Goal: Task Accomplishment & Management: Use online tool/utility

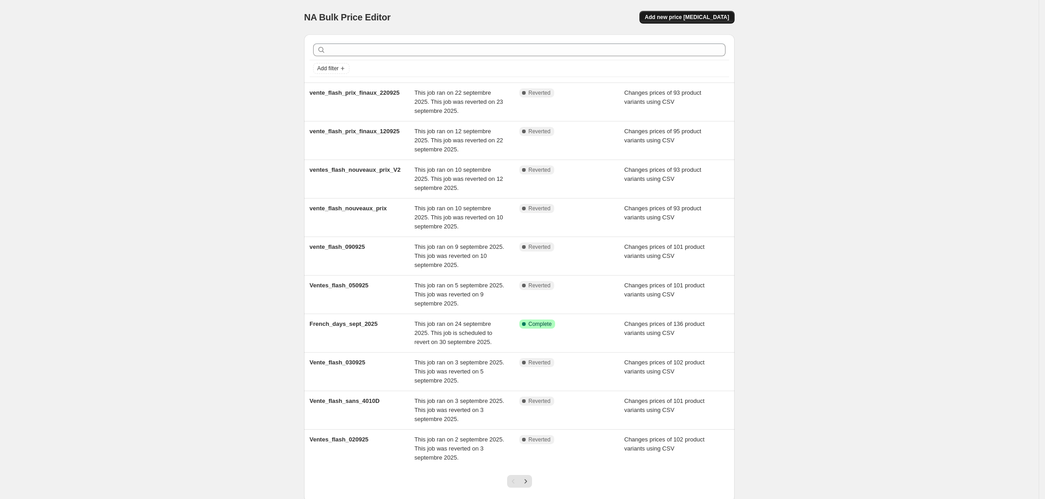
click at [689, 21] on button "Add new price change job" at bounding box center [686, 17] width 95 height 13
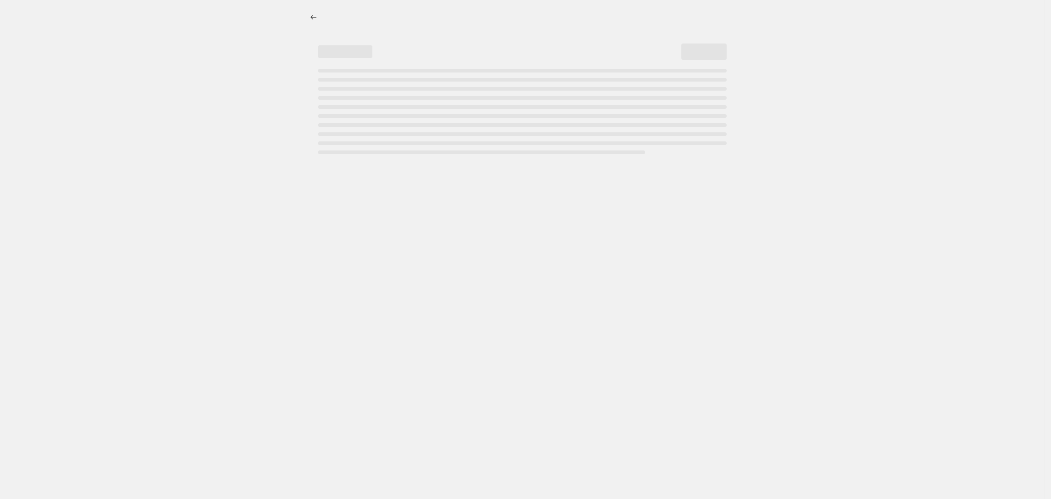
select select "percentage"
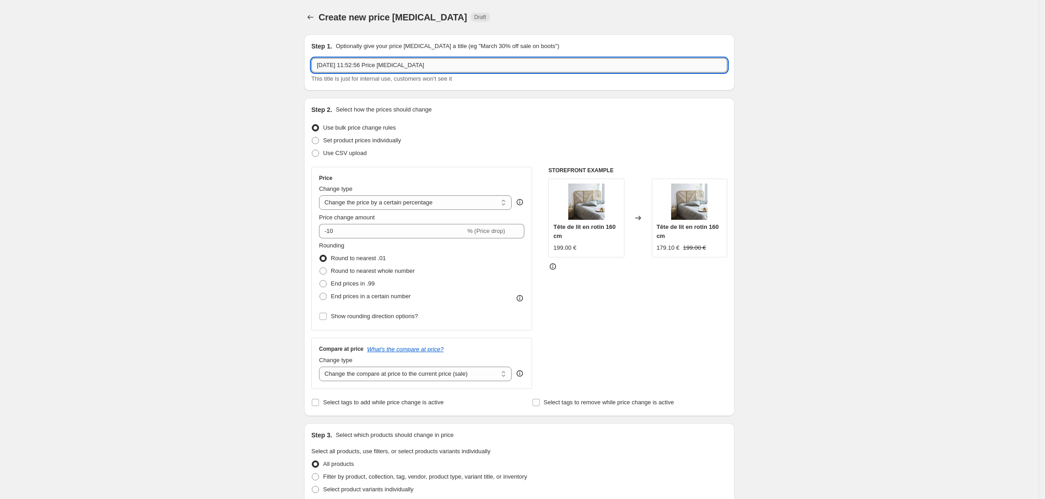
click at [475, 69] on input "30 sept. 2025, 11:52:56 Price change job" at bounding box center [519, 65] width 416 height 14
type input "Bons_plans_011025"
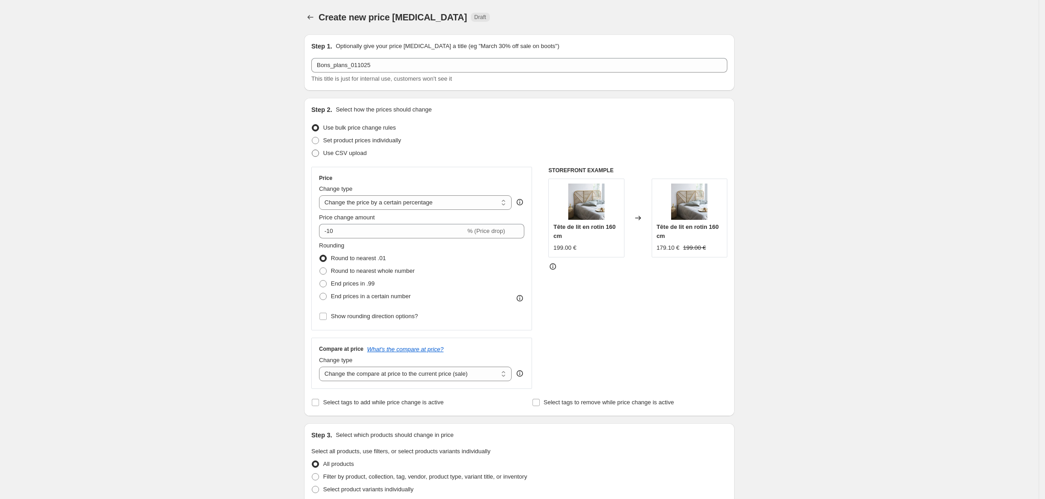
click at [324, 154] on label "Use CSV upload" at bounding box center [338, 153] width 55 height 13
click at [312, 150] on input "Use CSV upload" at bounding box center [312, 149] width 0 height 0
radio input "true"
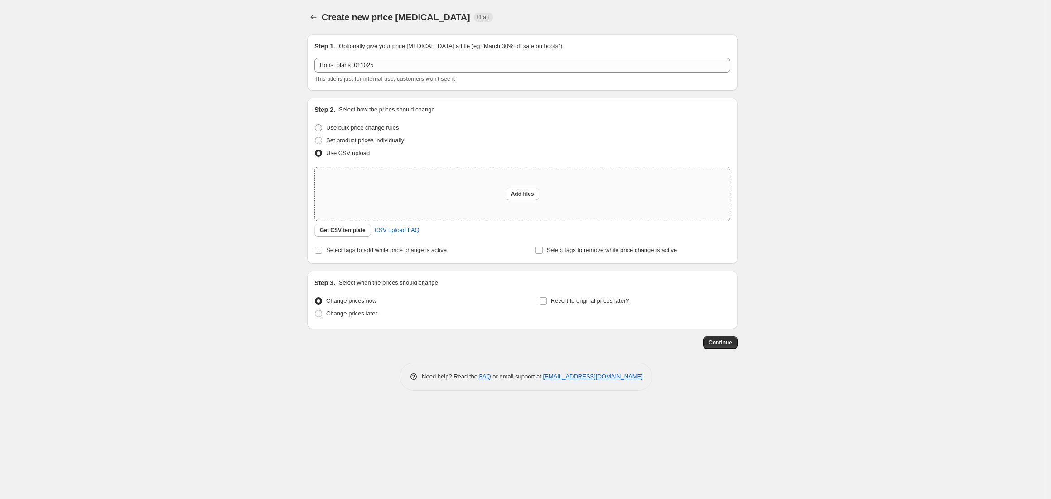
click at [499, 191] on div "Add files" at bounding box center [522, 193] width 415 height 53
type input "C:\fakepath\Bons_plans_octobre_2025.csv"
click at [523, 193] on span "Add files" at bounding box center [522, 193] width 23 height 7
type input "C:\fakepath\Bons_plans_octobre_2025.csv"
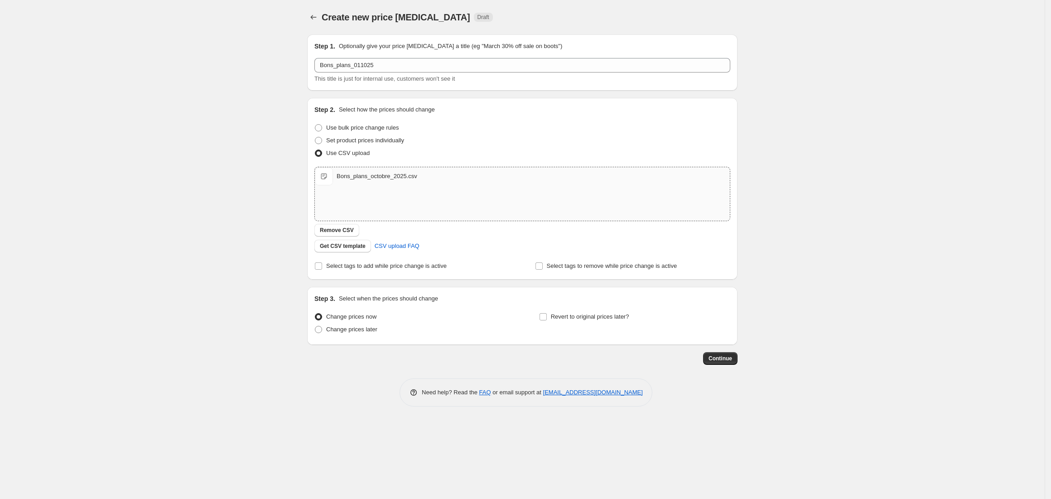
click at [249, 233] on div "Create new price change job. This page is ready Create new price change job Dra…" at bounding box center [522, 249] width 1045 height 499
click at [323, 330] on label "Change prices later" at bounding box center [345, 329] width 63 height 13
click at [315, 326] on input "Change prices later" at bounding box center [315, 326] width 0 height 0
radio input "true"
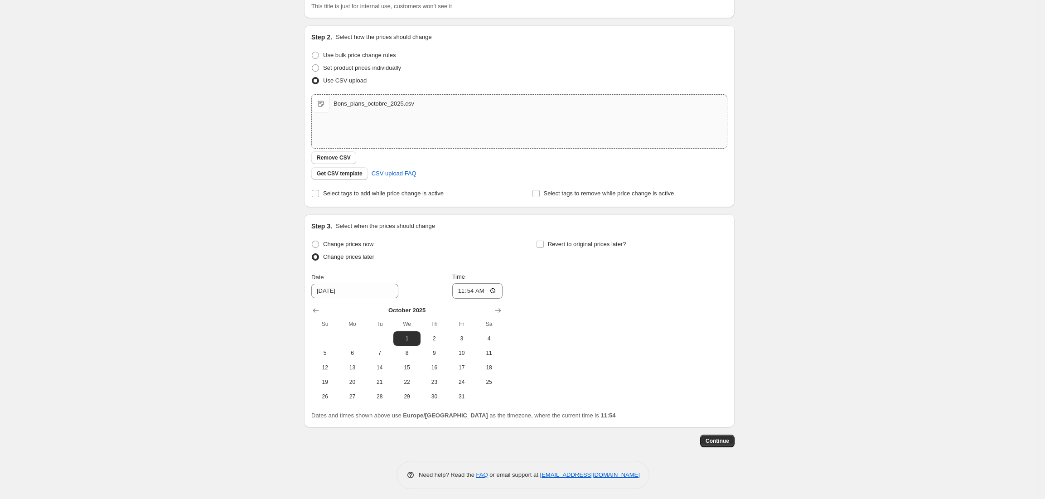
scroll to position [76, 0]
click at [413, 334] on span "1" at bounding box center [407, 334] width 20 height 7
click at [471, 287] on input "11:54" at bounding box center [477, 286] width 51 height 15
type input "00:00"
click at [544, 240] on input "Revert to original prices later?" at bounding box center [539, 240] width 7 height 7
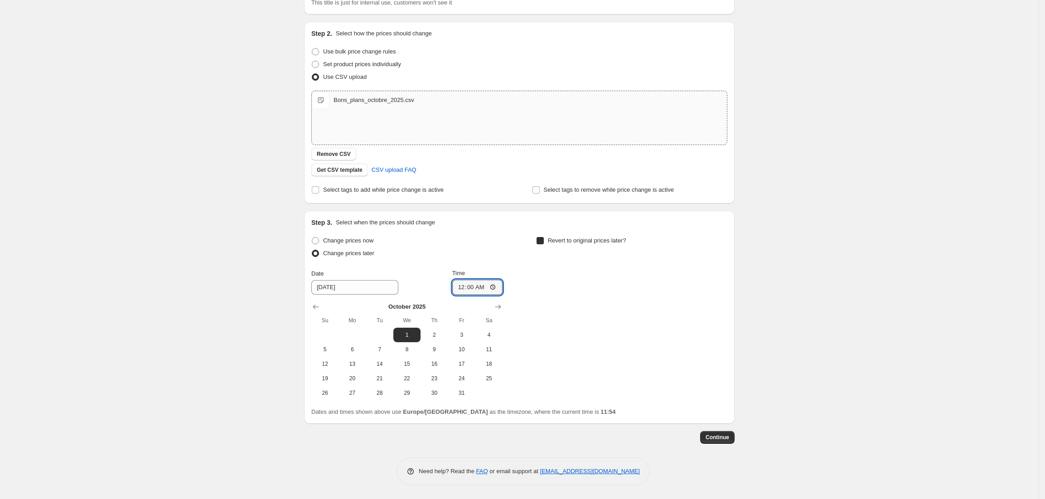
checkbox input "true"
click at [583, 347] on span "6" at bounding box center [577, 349] width 20 height 7
type input "10/6/2025"
click at [698, 285] on input "11:54" at bounding box center [701, 286] width 51 height 15
type input "23:59"
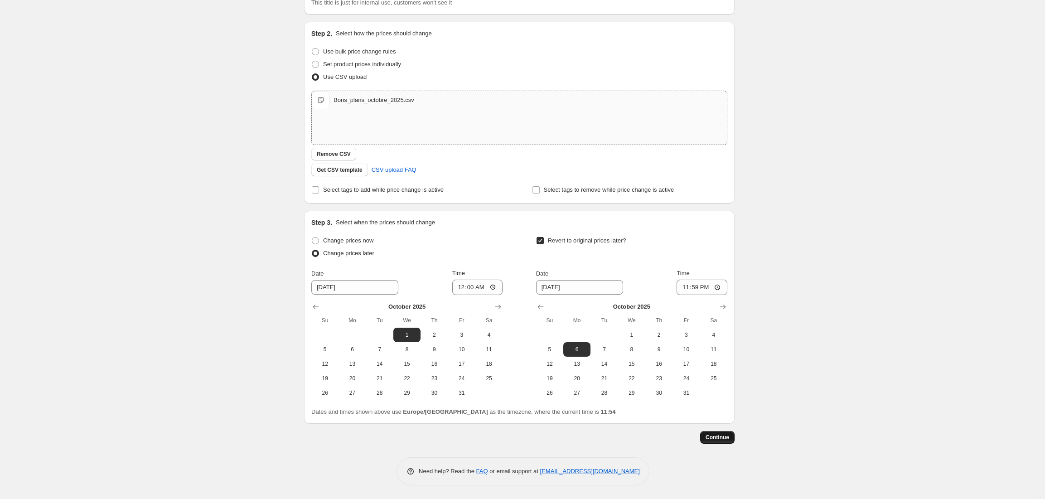
click at [713, 439] on span "Continue" at bounding box center [717, 436] width 24 height 7
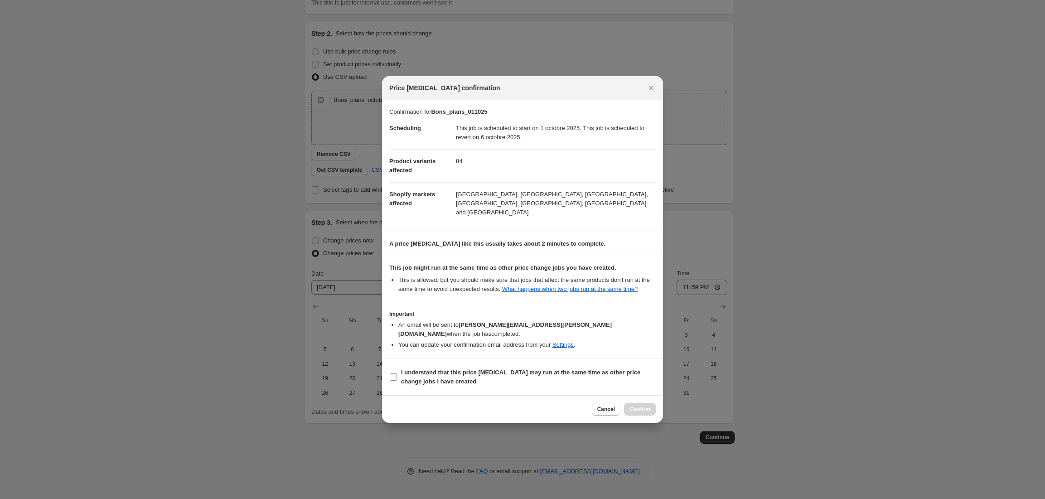
click at [404, 375] on b "I understand that this price change job may run at the same time as other price…" at bounding box center [520, 377] width 239 height 16
click at [397, 375] on input "I understand that this price change job may run at the same time as other price…" at bounding box center [393, 376] width 7 height 7
checkbox input "true"
click at [643, 405] on span "Confirm" at bounding box center [639, 408] width 21 height 7
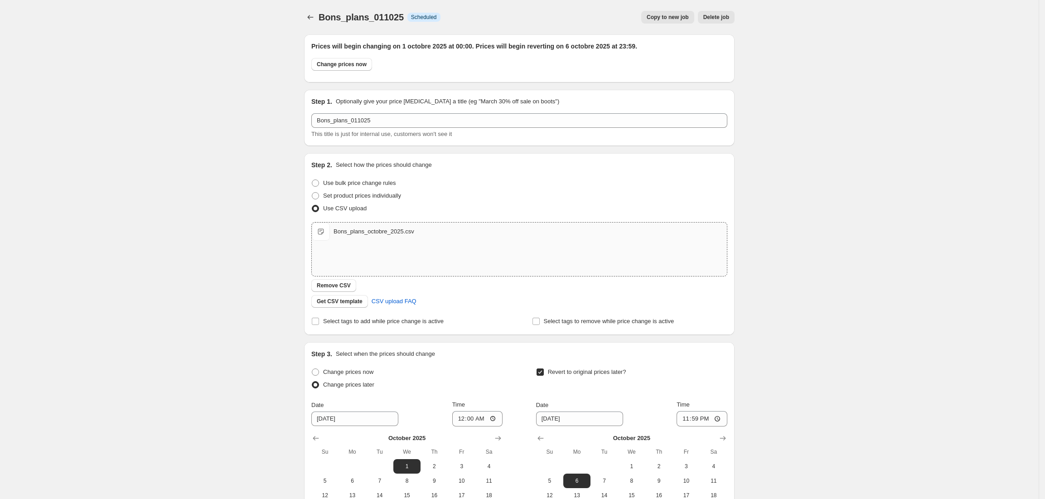
click at [257, 224] on div "Bons_plans_011025. This page is ready Bons_plans_011025 Info Scheduled Copy to …" at bounding box center [519, 315] width 1038 height 630
click at [769, 212] on div "Bons_plans_011025. This page is ready Bons_plans_011025 Info Scheduled Copy to …" at bounding box center [519, 315] width 1038 height 630
click at [313, 22] on button "Price change jobs" at bounding box center [310, 17] width 13 height 13
